Goal: Communication & Community: Answer question/provide support

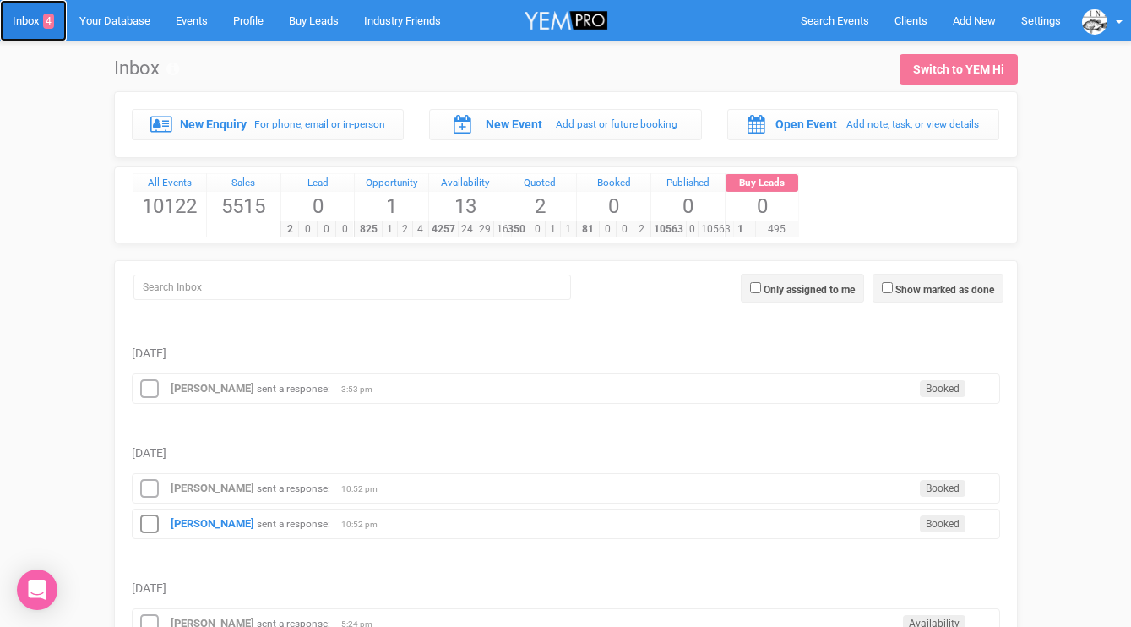
click at [41, 21] on link "Inbox 4" at bounding box center [33, 20] width 67 height 41
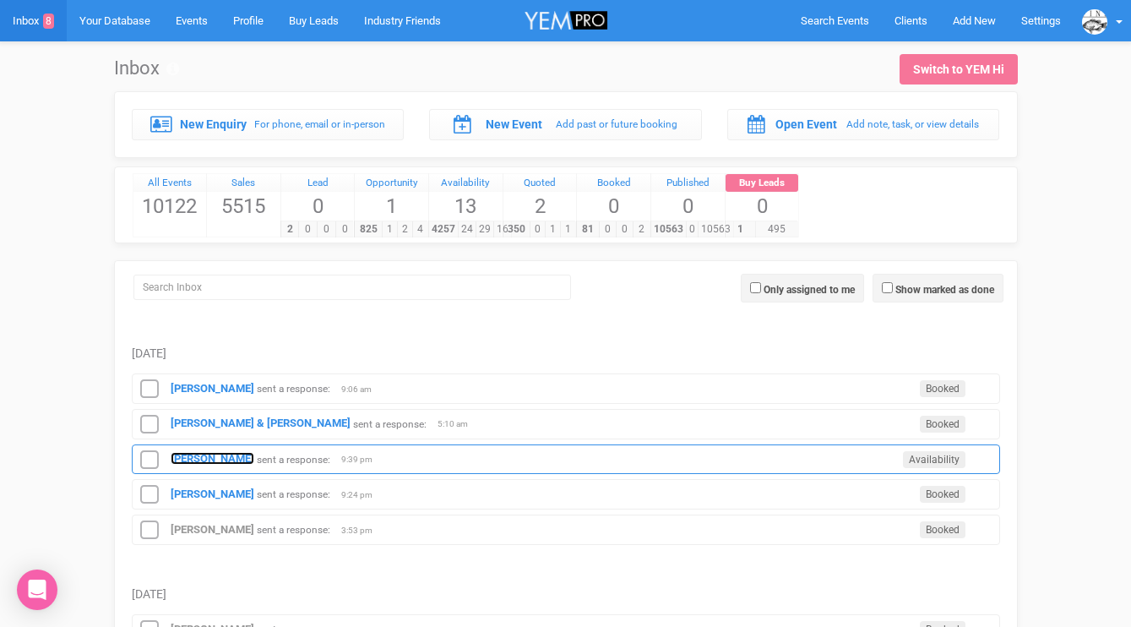
click at [182, 453] on strong "[PERSON_NAME]" at bounding box center [213, 458] width 84 height 13
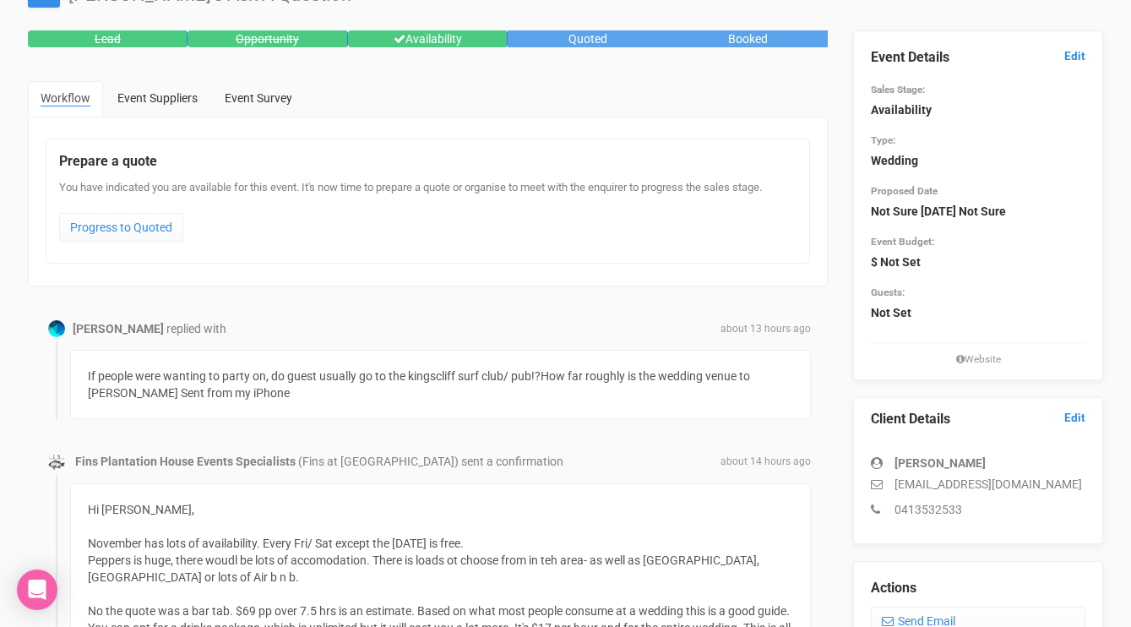
scroll to position [91, 0]
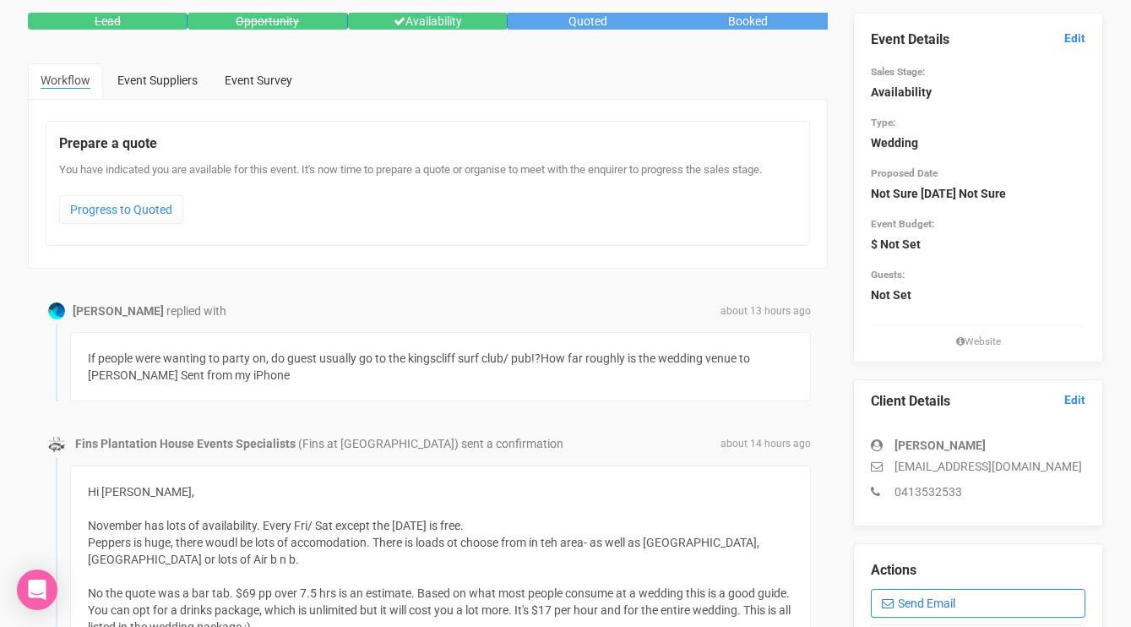
click at [918, 595] on link "Send Email" at bounding box center [978, 603] width 215 height 29
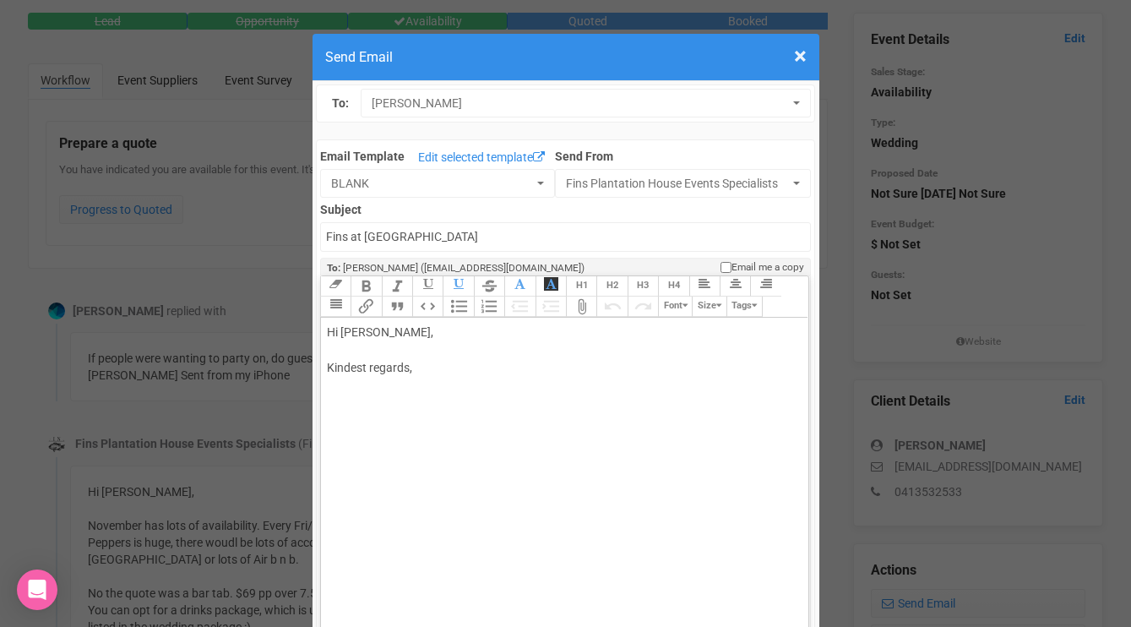
click at [428, 339] on div "Hi [PERSON_NAME], Kindest regards," at bounding box center [562, 368] width 470 height 89
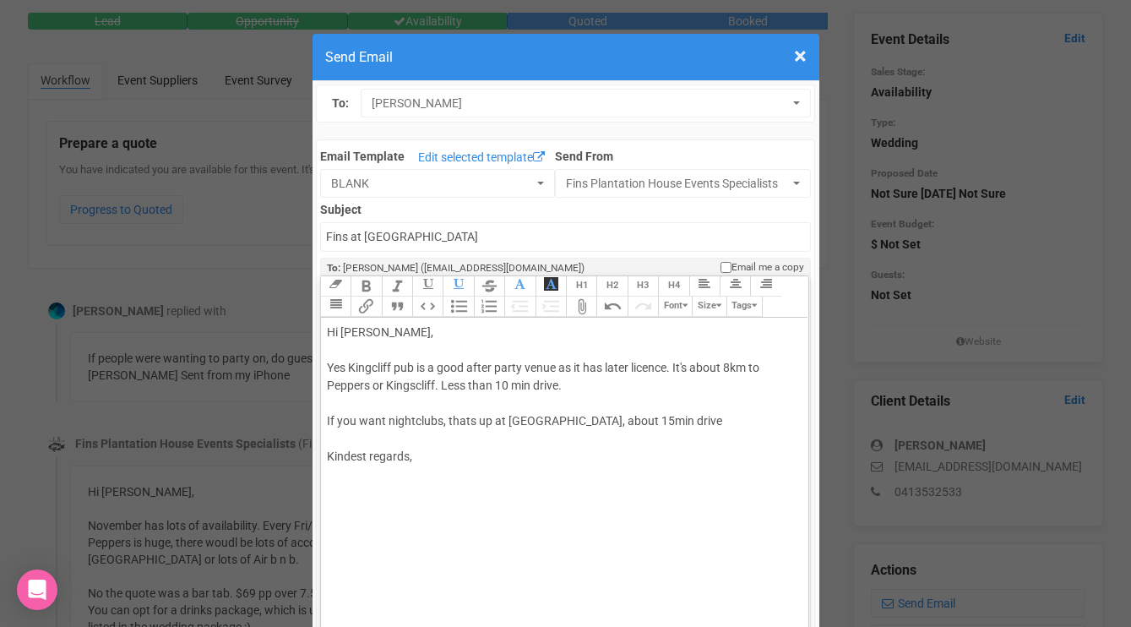
click at [623, 418] on div "Hi [PERSON_NAME], Yes Kingcliff pub is a good after party venue as it has later…" at bounding box center [562, 412] width 470 height 177
click at [680, 423] on div "Hi [PERSON_NAME], Yes Kingcliff pub is a good after party venue as it has later…" at bounding box center [562, 412] width 470 height 177
click at [612, 491] on div "Hi [PERSON_NAME], Yes Kingcliff pub is a good after party venue as it has later…" at bounding box center [562, 430] width 470 height 213
type trix-editor "<div>Hi [PERSON_NAME],<br><br>Yes Kingcliff pub is a good after party venue as …"
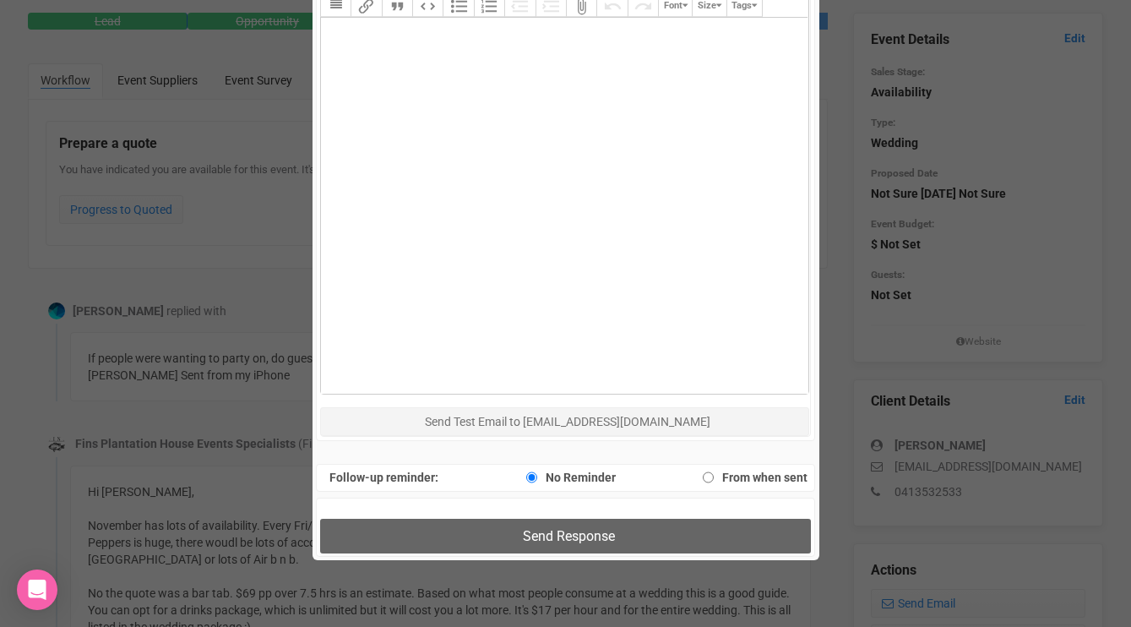
scroll to position [886, 0]
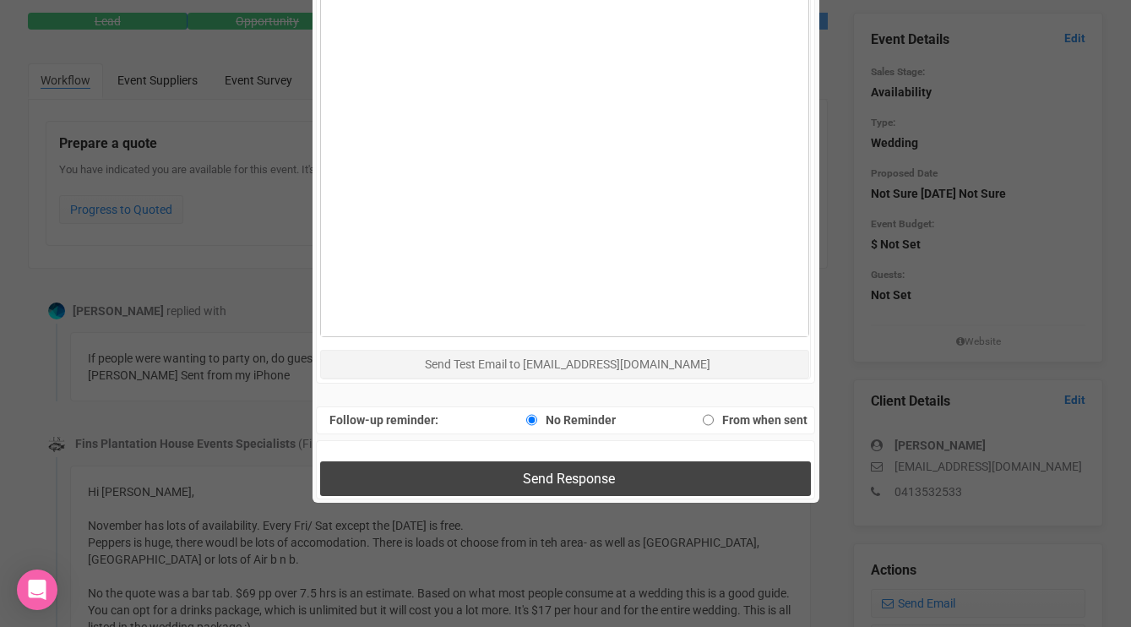
click at [609, 485] on span "Send Response" at bounding box center [569, 478] width 92 height 16
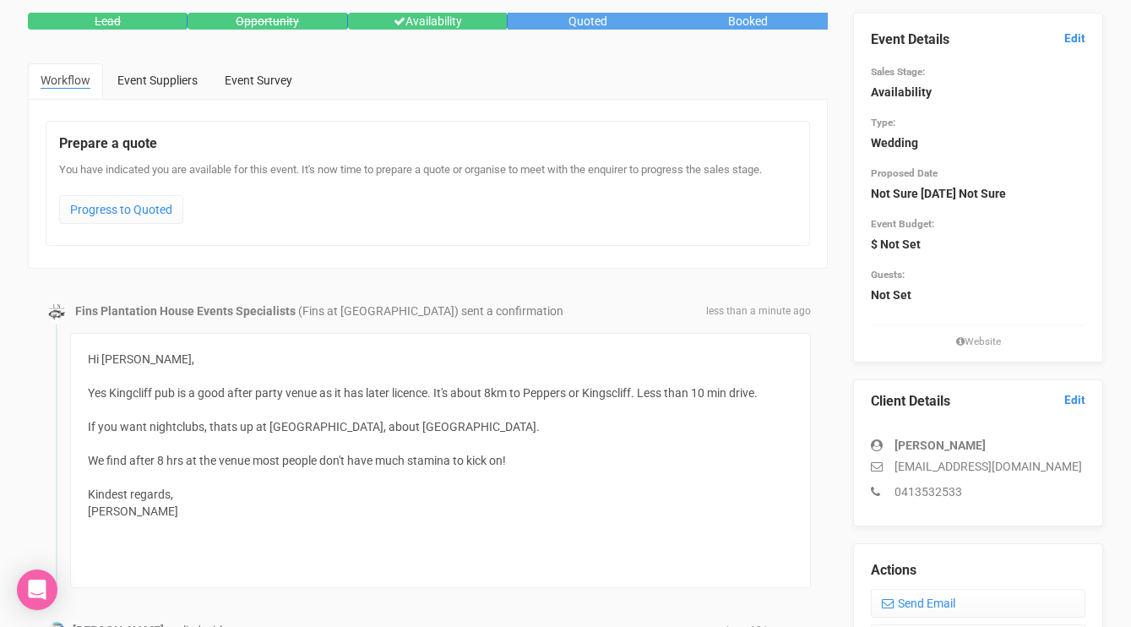
scroll to position [0, 0]
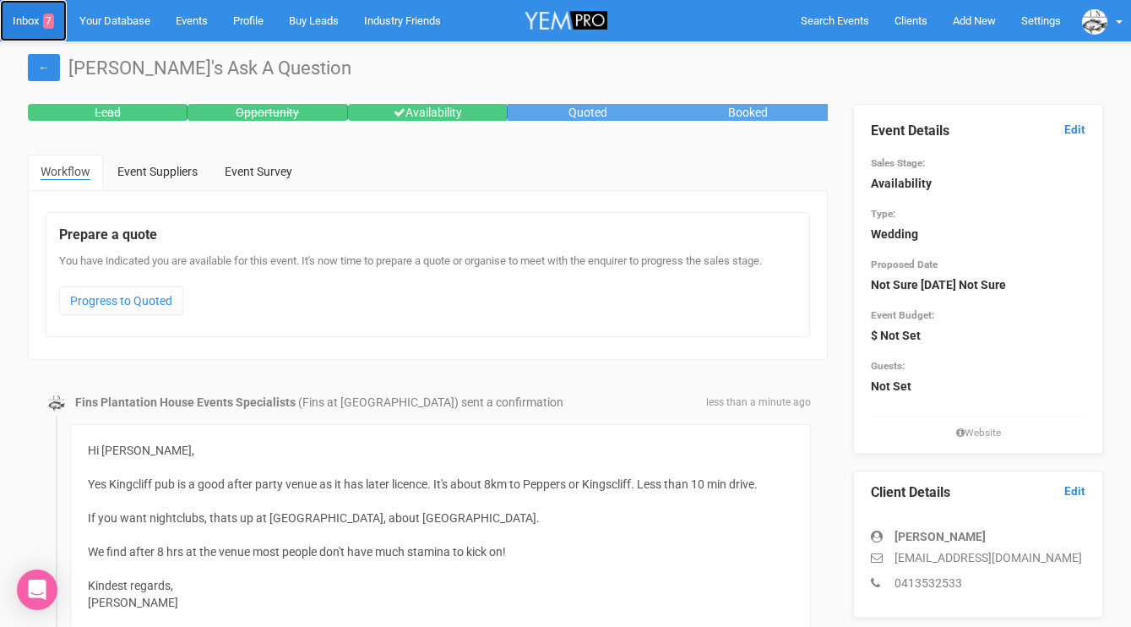
click at [32, 16] on link "Inbox 7" at bounding box center [33, 20] width 67 height 41
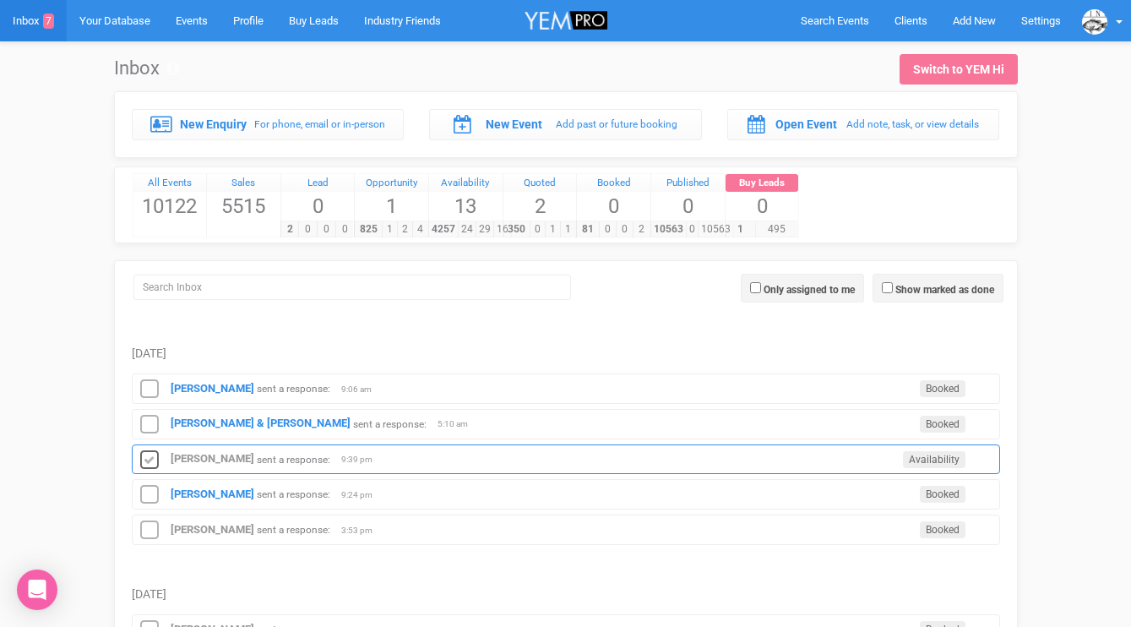
click at [152, 459] on icon at bounding box center [149, 460] width 25 height 22
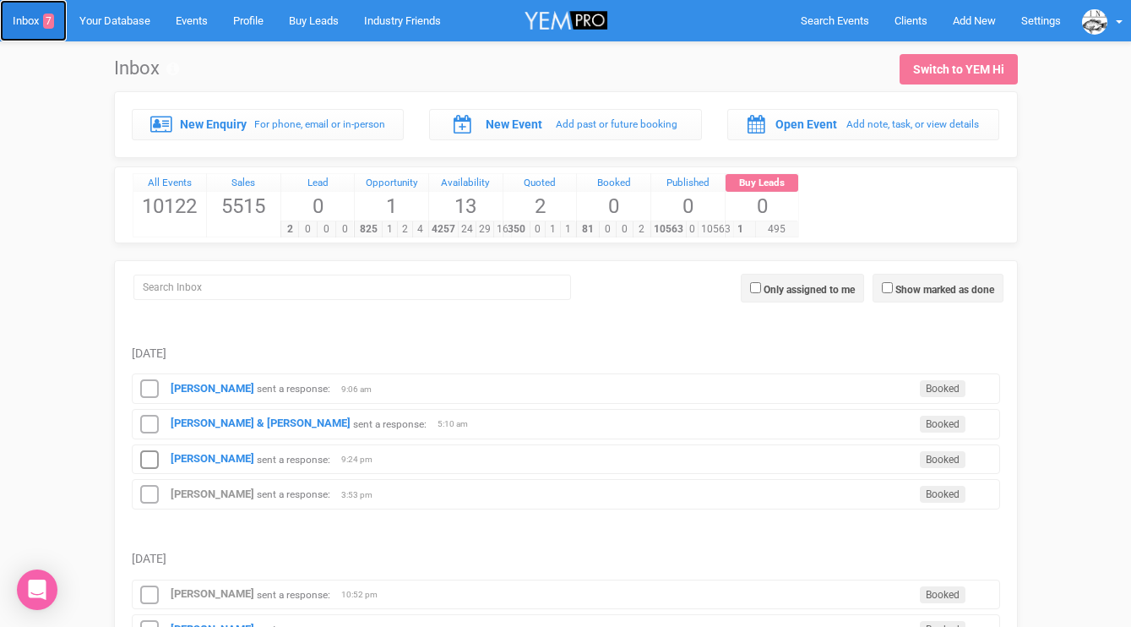
click at [35, 20] on link "Inbox 7" at bounding box center [33, 20] width 67 height 41
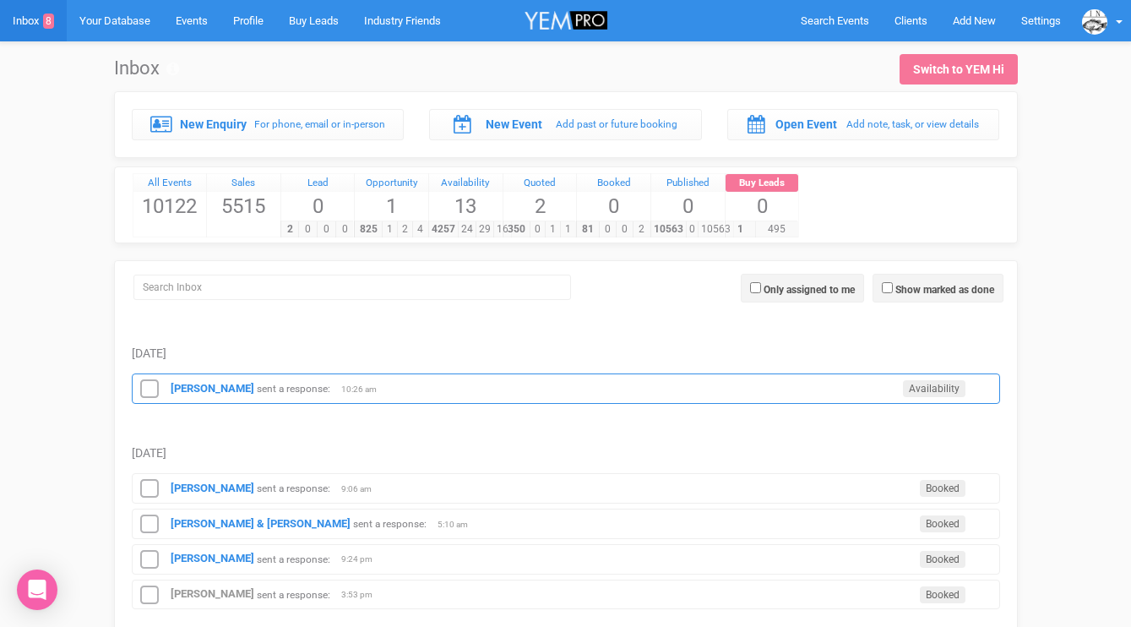
click at [179, 395] on div "[PERSON_NAME] sent a response: Availability 10:26 am" at bounding box center [566, 388] width 868 height 30
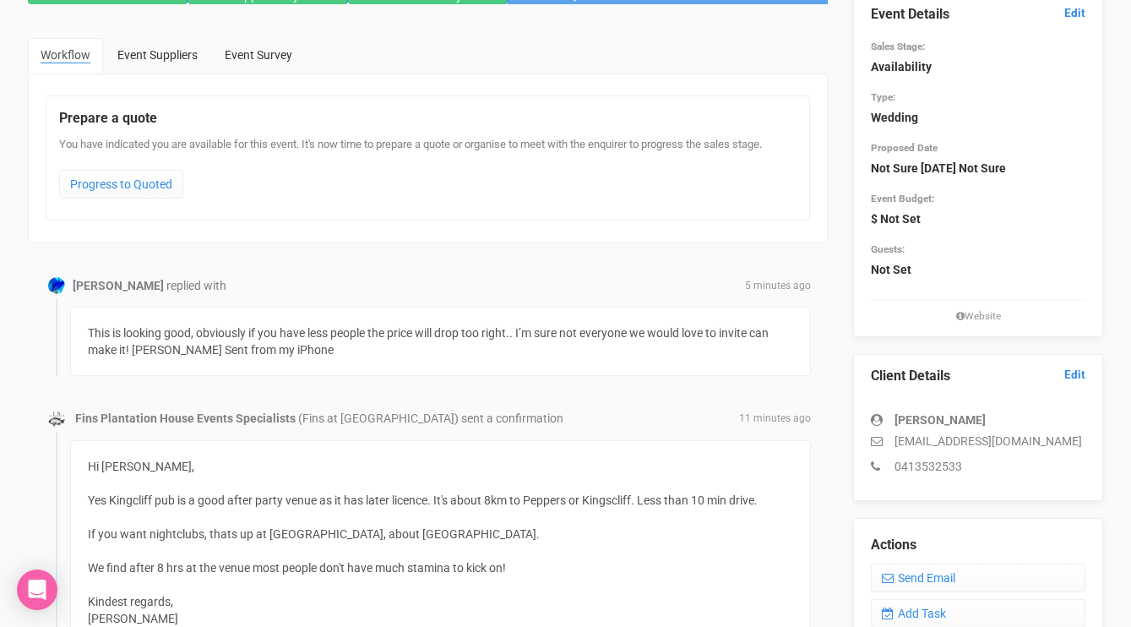
scroll to position [118, 0]
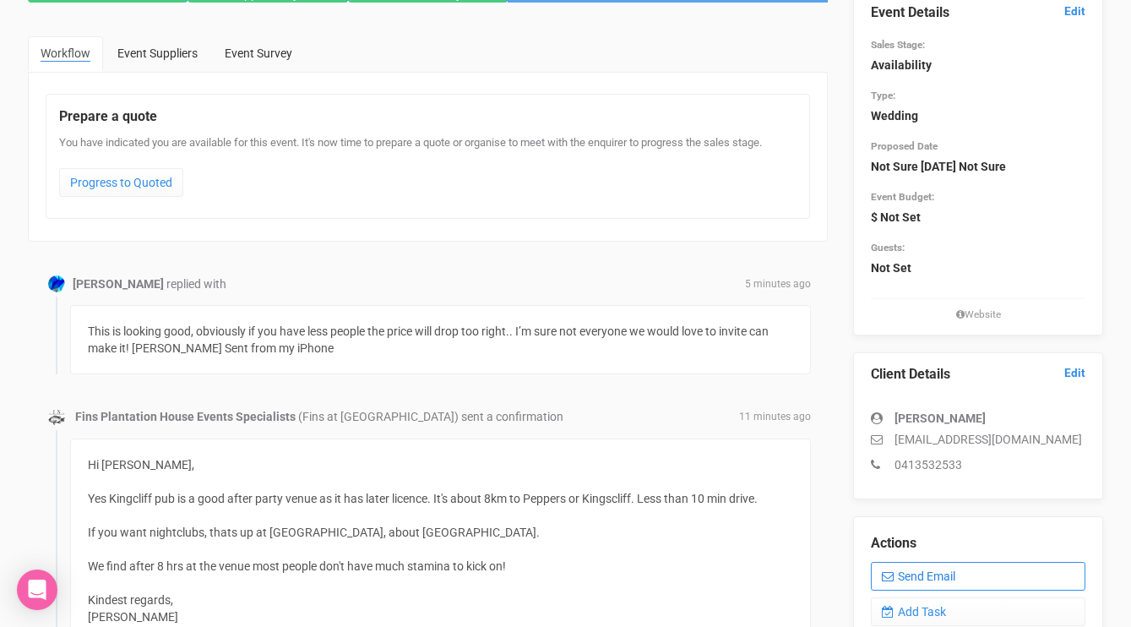
click at [889, 575] on icon at bounding box center [888, 576] width 12 height 12
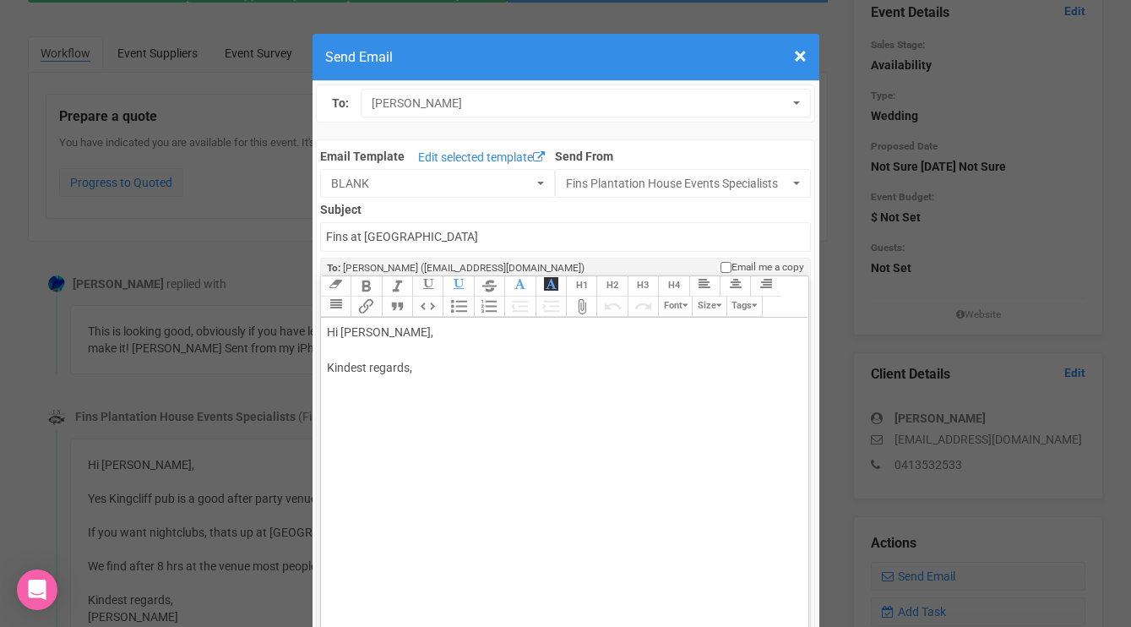
click at [367, 348] on div "Hi [PERSON_NAME], Kindest regards," at bounding box center [562, 368] width 470 height 89
click at [332, 363] on div "Hi [PERSON_NAME], yes you only pay for your Kindest regards," at bounding box center [562, 377] width 470 height 106
click at [504, 363] on div "Hi [PERSON_NAME], Yes you only pay for your Kindest regards," at bounding box center [562, 377] width 470 height 106
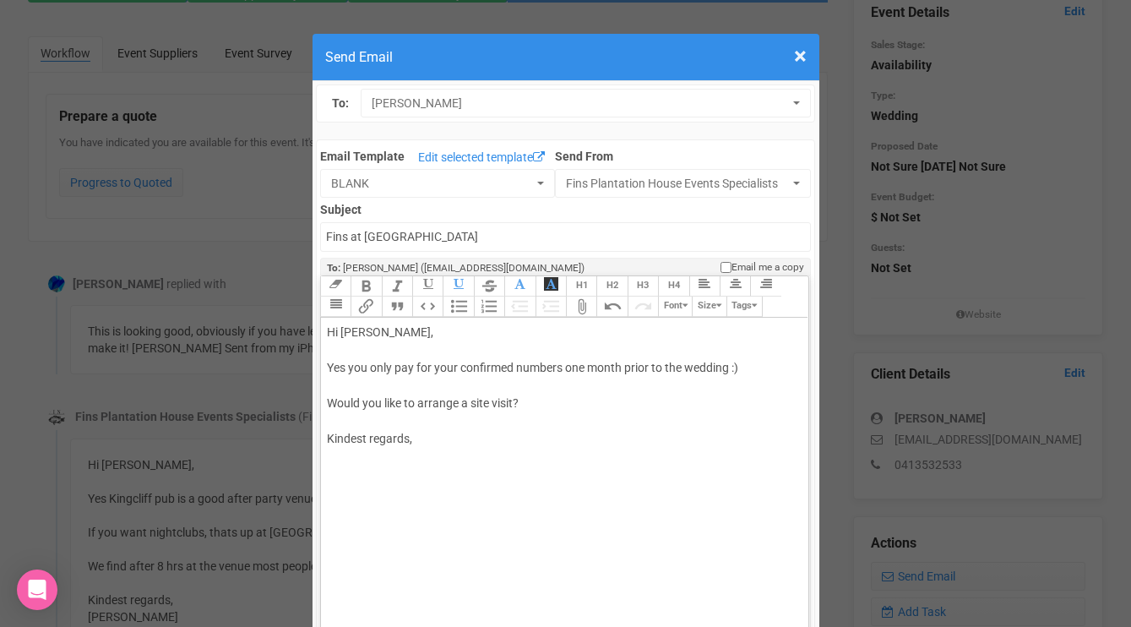
click at [473, 443] on div "Hi [PERSON_NAME], Yes you only pay for your confirmed numbers one month prior t…" at bounding box center [562, 404] width 470 height 160
type trix-editor "<div>Hi [PERSON_NAME],<br><br>Yes you only pay for your confirmed numbers one m…"
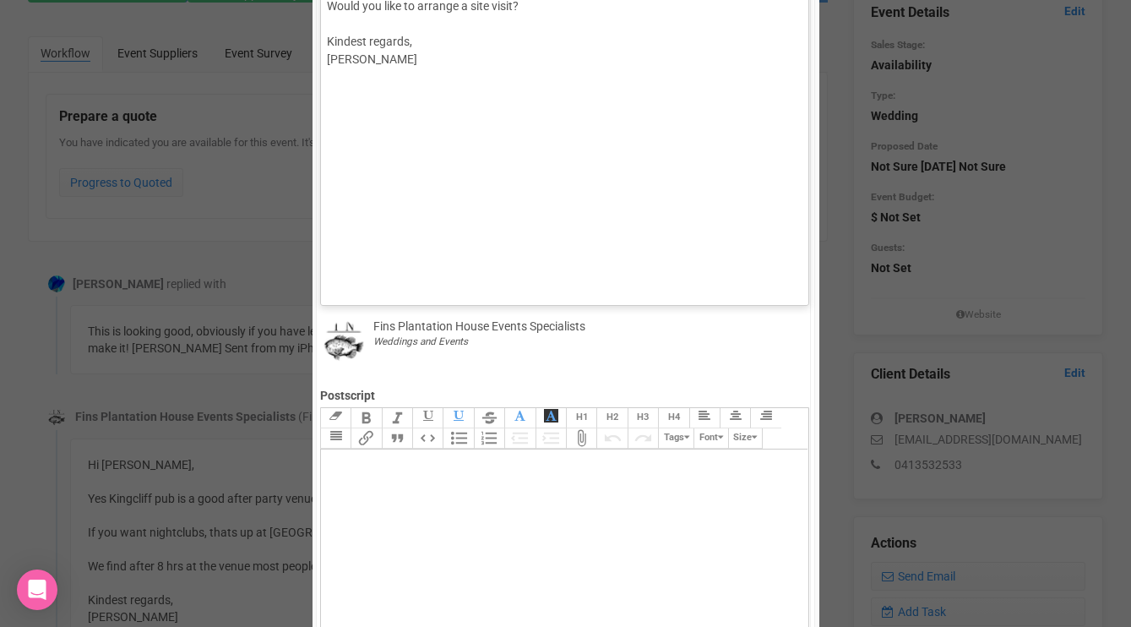
scroll to position [784, 0]
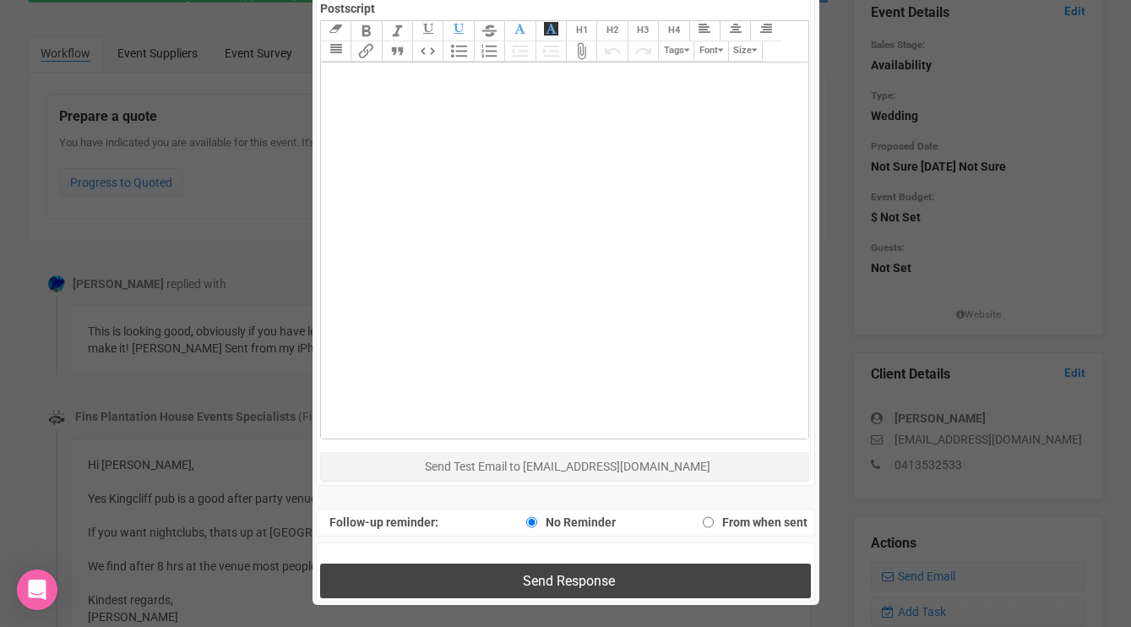
click at [480, 590] on button "Send Response" at bounding box center [565, 580] width 491 height 35
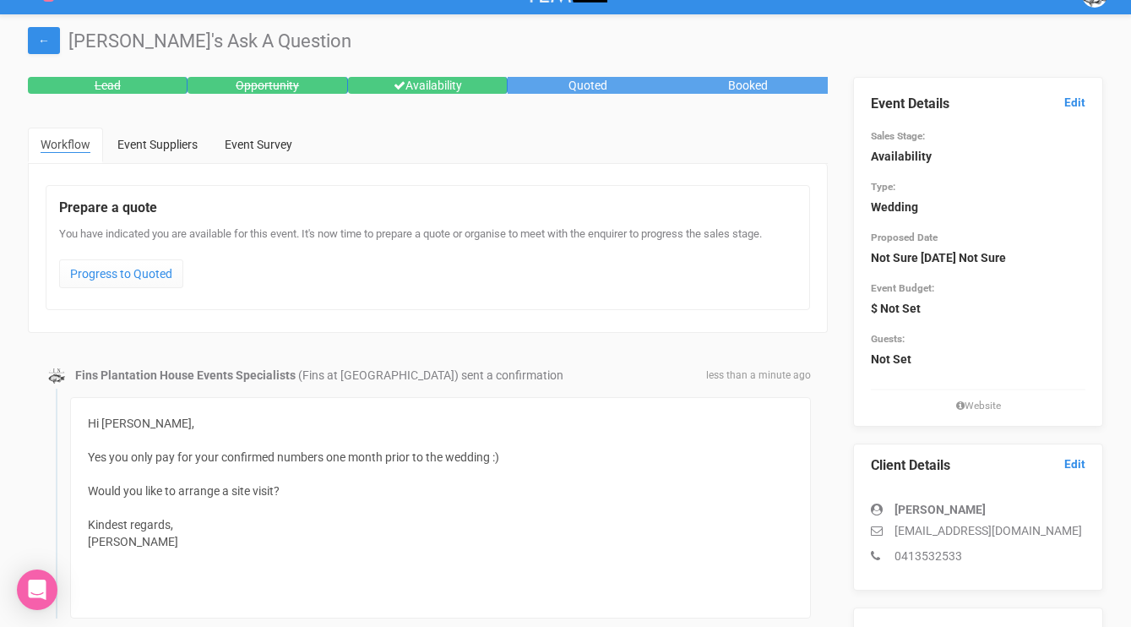
scroll to position [0, 0]
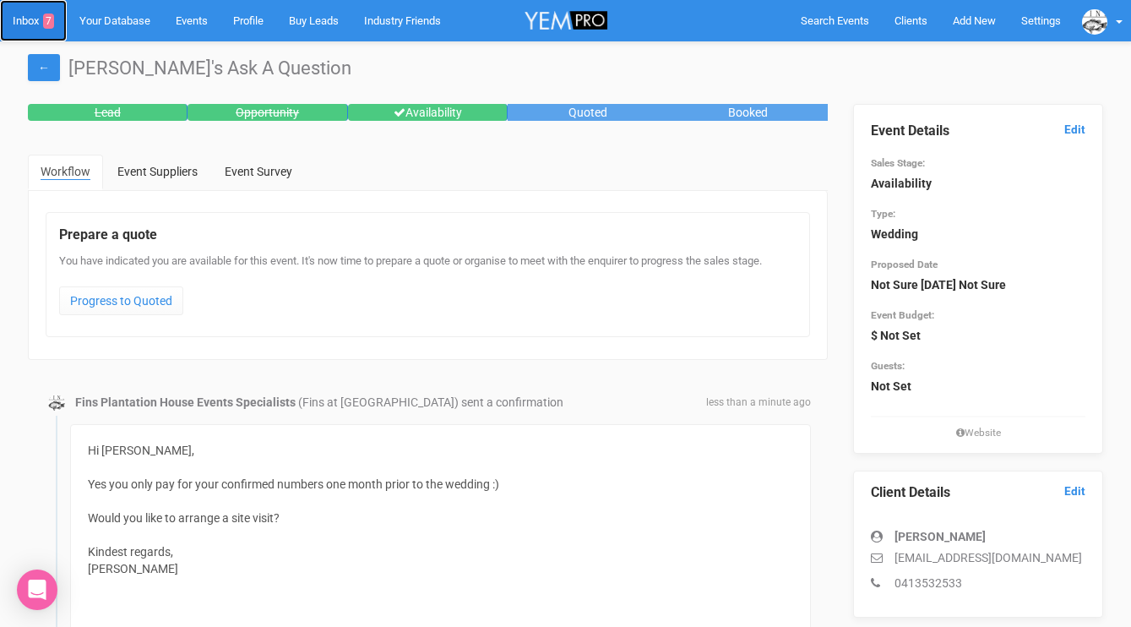
click at [22, 27] on link "Inbox 7" at bounding box center [33, 20] width 67 height 41
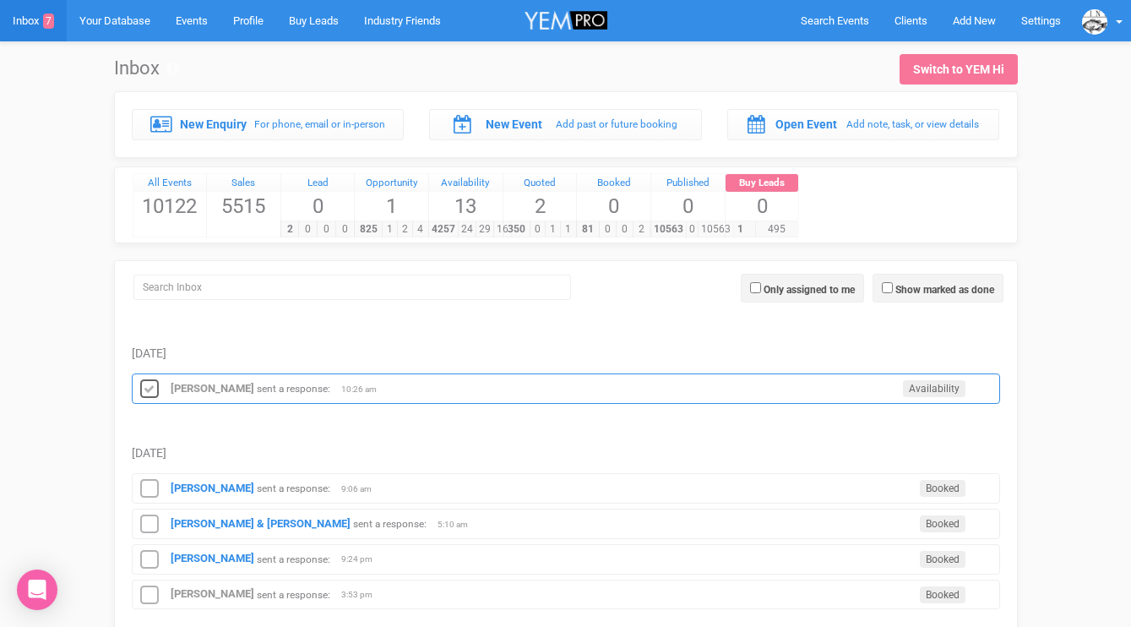
click at [145, 382] on icon at bounding box center [149, 389] width 25 height 22
